Goal: Information Seeking & Learning: Find specific fact

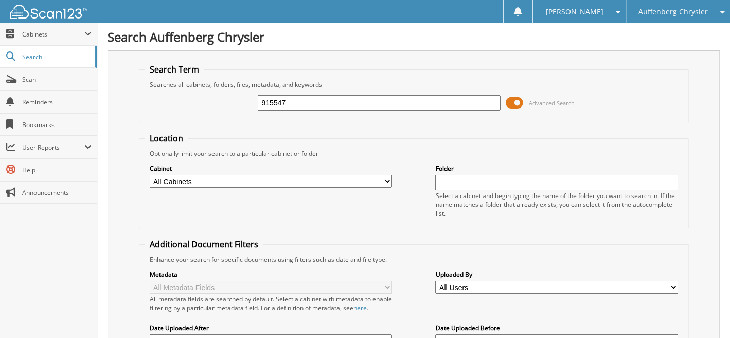
type input "915547"
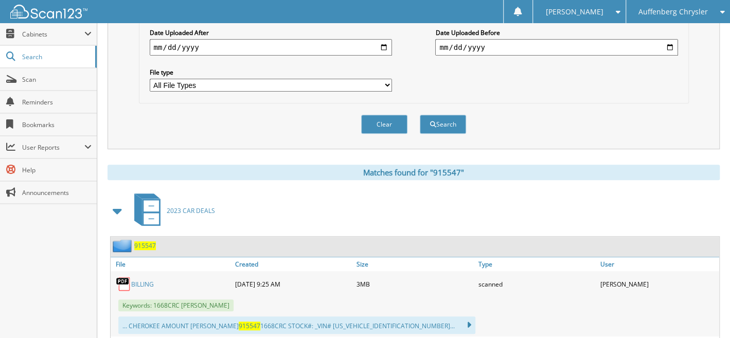
scroll to position [487, 0]
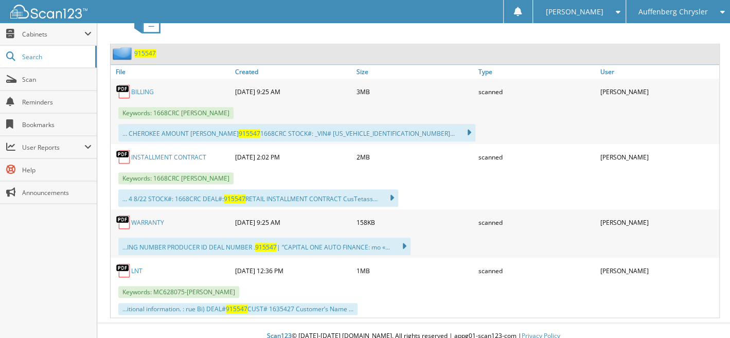
click at [145, 49] on span "915547" at bounding box center [145, 53] width 22 height 9
